Goal: Task Accomplishment & Management: Complete application form

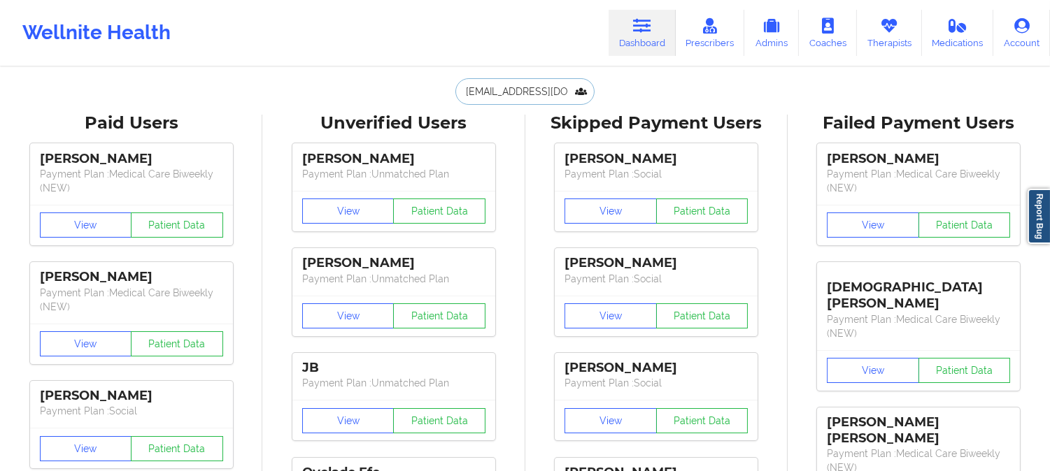
click at [558, 92] on input "[EMAIL_ADDRESS][DOMAIN_NAME]" at bounding box center [524, 91] width 138 height 27
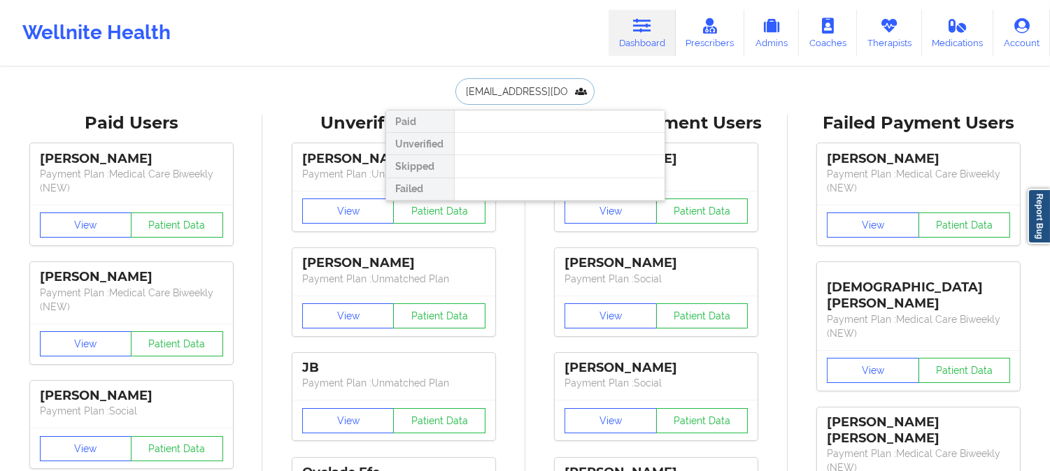
click at [558, 92] on input "[EMAIL_ADDRESS][DOMAIN_NAME]" at bounding box center [524, 91] width 138 height 27
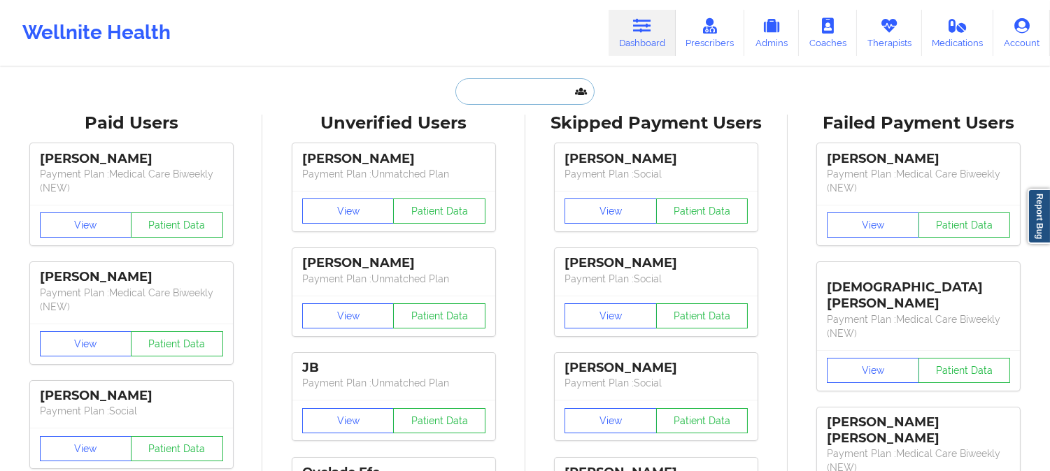
paste input "[PERSON_NAME]"
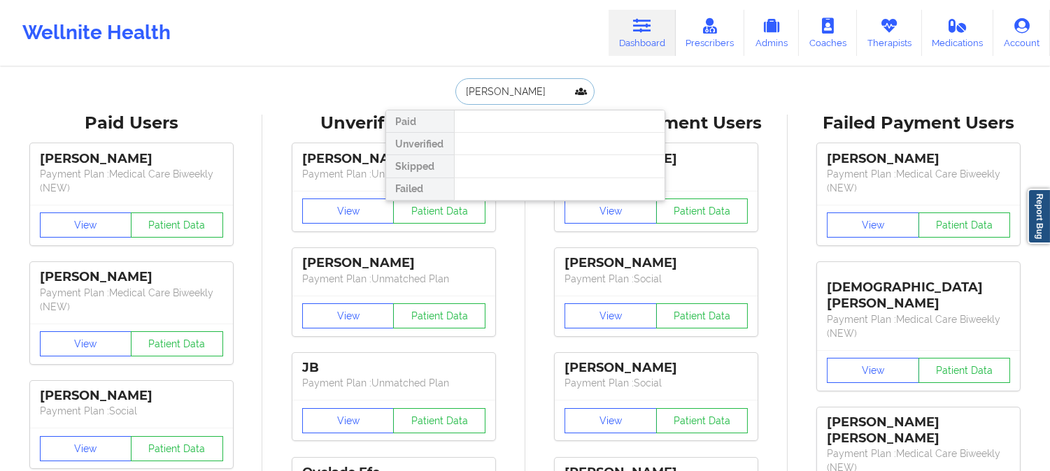
click at [511, 91] on input "[PERSON_NAME]" at bounding box center [524, 91] width 138 height 27
drag, startPoint x: 561, startPoint y: 91, endPoint x: 506, endPoint y: 91, distance: 54.5
click at [506, 91] on input "[PERSON_NAME]" at bounding box center [524, 91] width 138 height 27
click at [460, 87] on input "KALEIGH" at bounding box center [524, 91] width 138 height 27
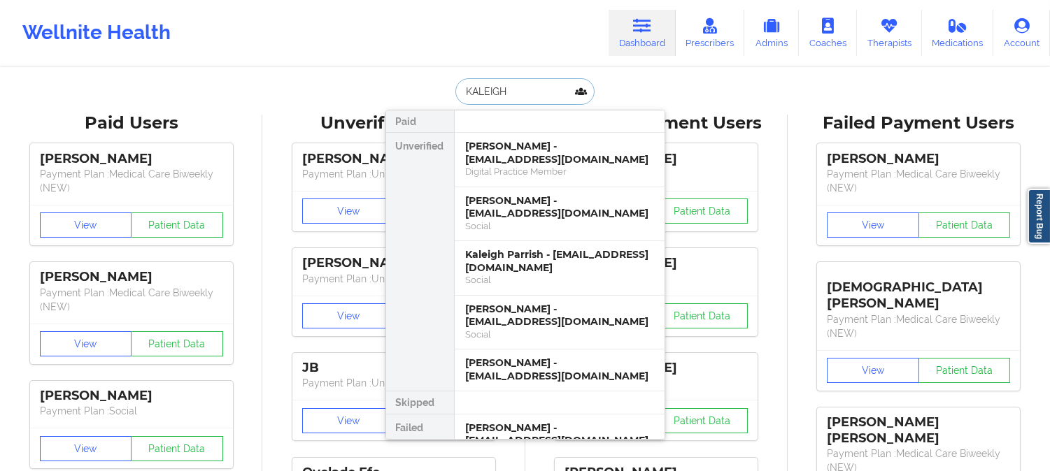
click at [540, 93] on input "KALEIGH" at bounding box center [524, 91] width 138 height 27
paste input "[EMAIL_ADDRESS][DOMAIN_NAME]"
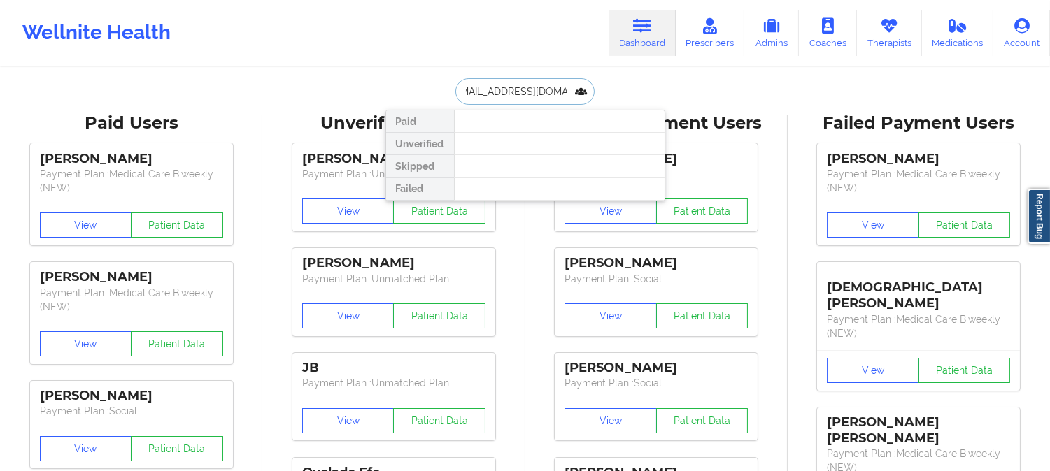
type input "[EMAIL_ADDRESS][DOMAIN_NAME]"
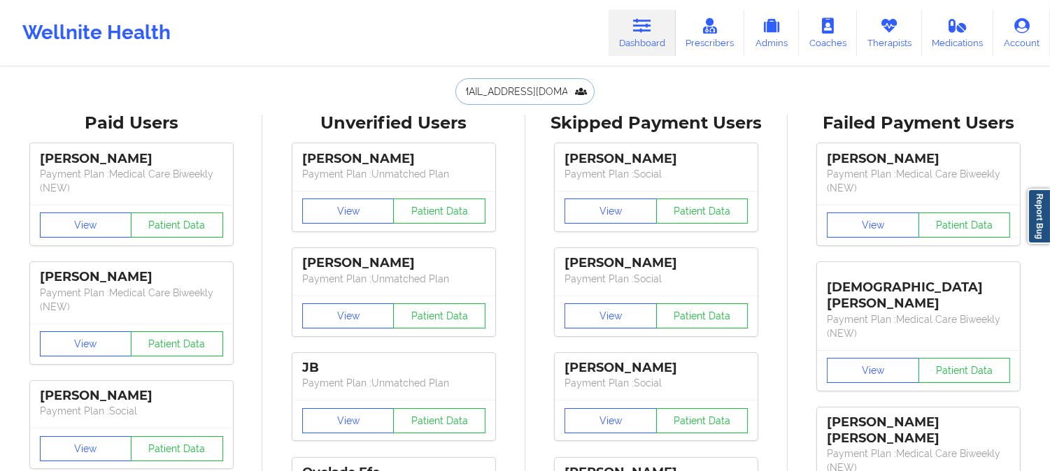
scroll to position [0, 0]
